Goal: Task Accomplishment & Management: Manage account settings

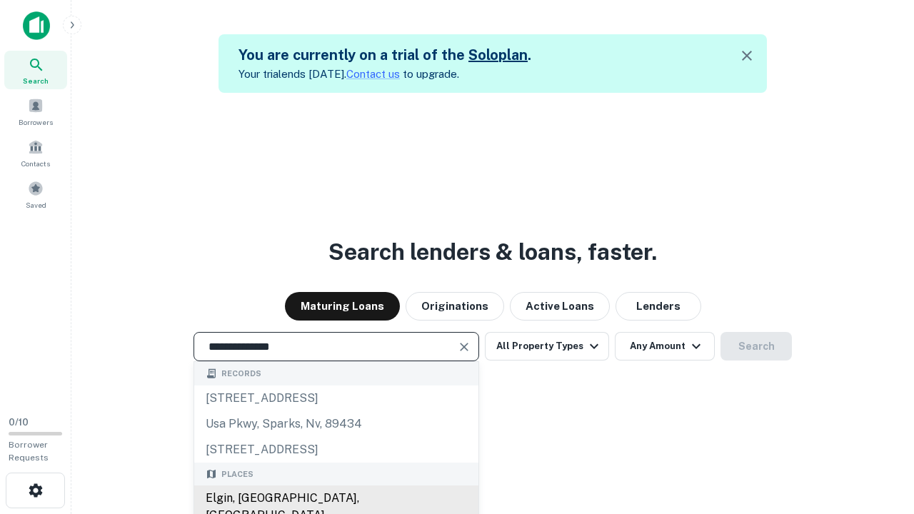
click at [336, 499] on div "Elgin, [GEOGRAPHIC_DATA], [GEOGRAPHIC_DATA]" at bounding box center [336, 507] width 284 height 43
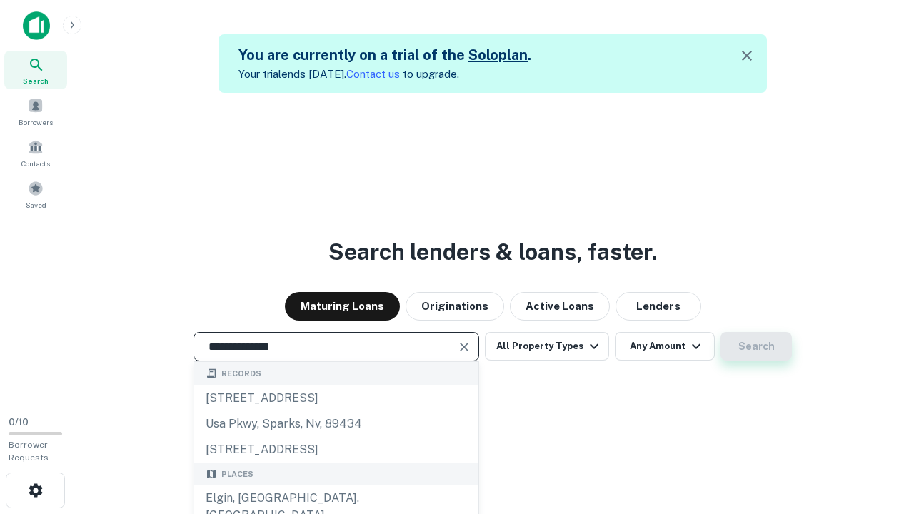
type input "**********"
click at [721, 332] on button "Search" at bounding box center [756, 346] width 71 height 29
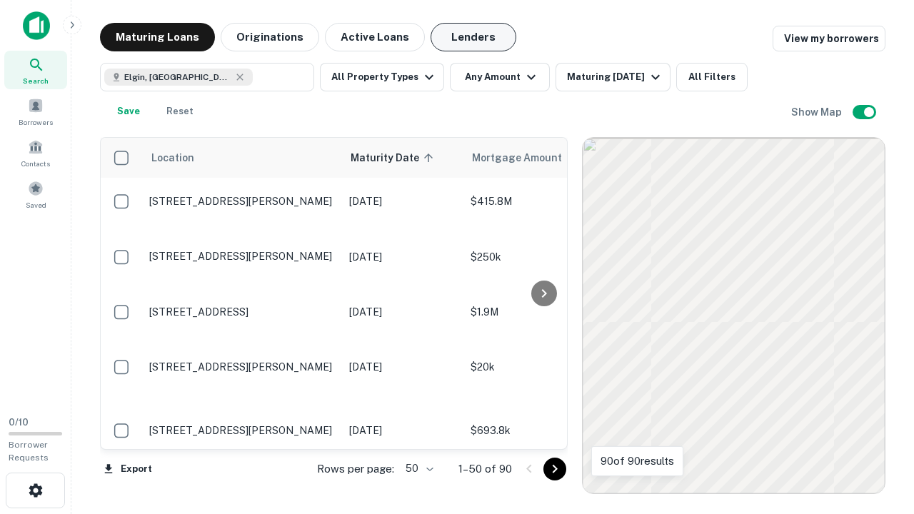
click at [474, 37] on button "Lenders" at bounding box center [474, 37] width 86 height 29
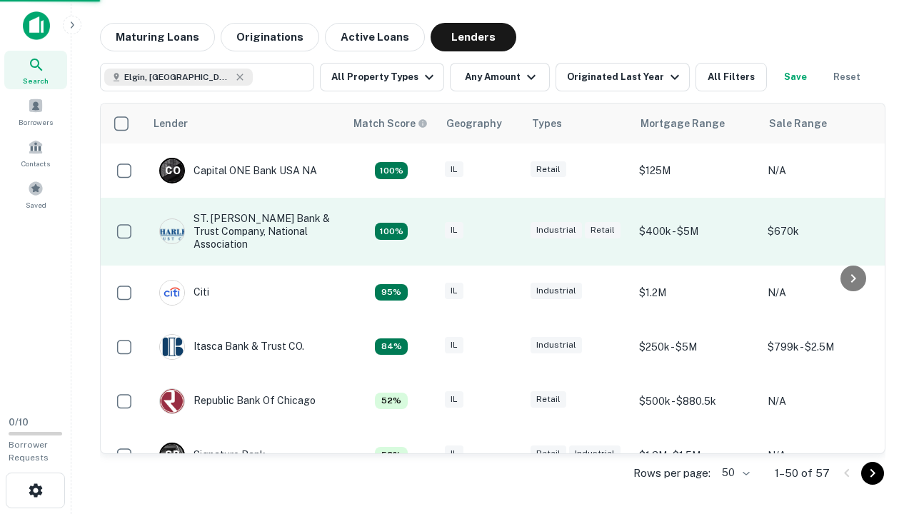
click at [507, 231] on div "IL" at bounding box center [480, 231] width 71 height 19
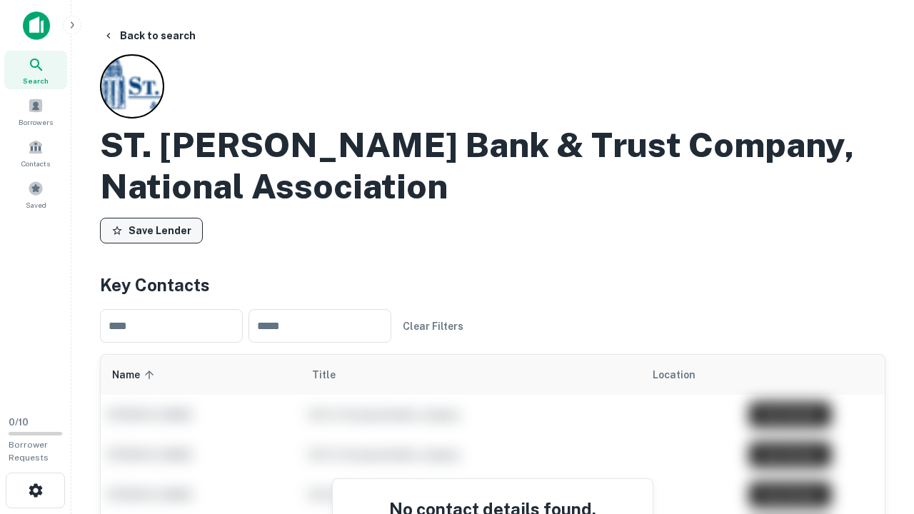
click at [151, 231] on button "Save Lender" at bounding box center [151, 231] width 103 height 26
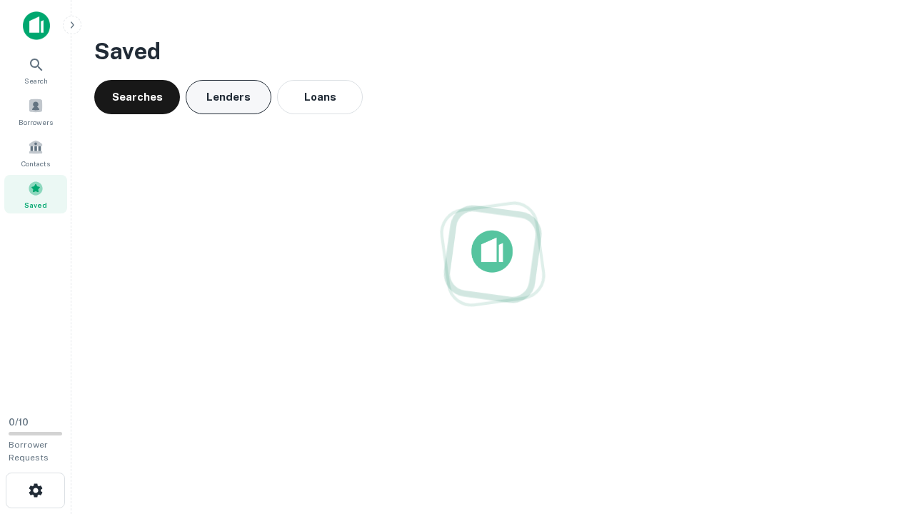
click at [229, 97] on button "Lenders" at bounding box center [229, 97] width 86 height 34
